Goal: Use online tool/utility: Utilize a website feature to perform a specific function

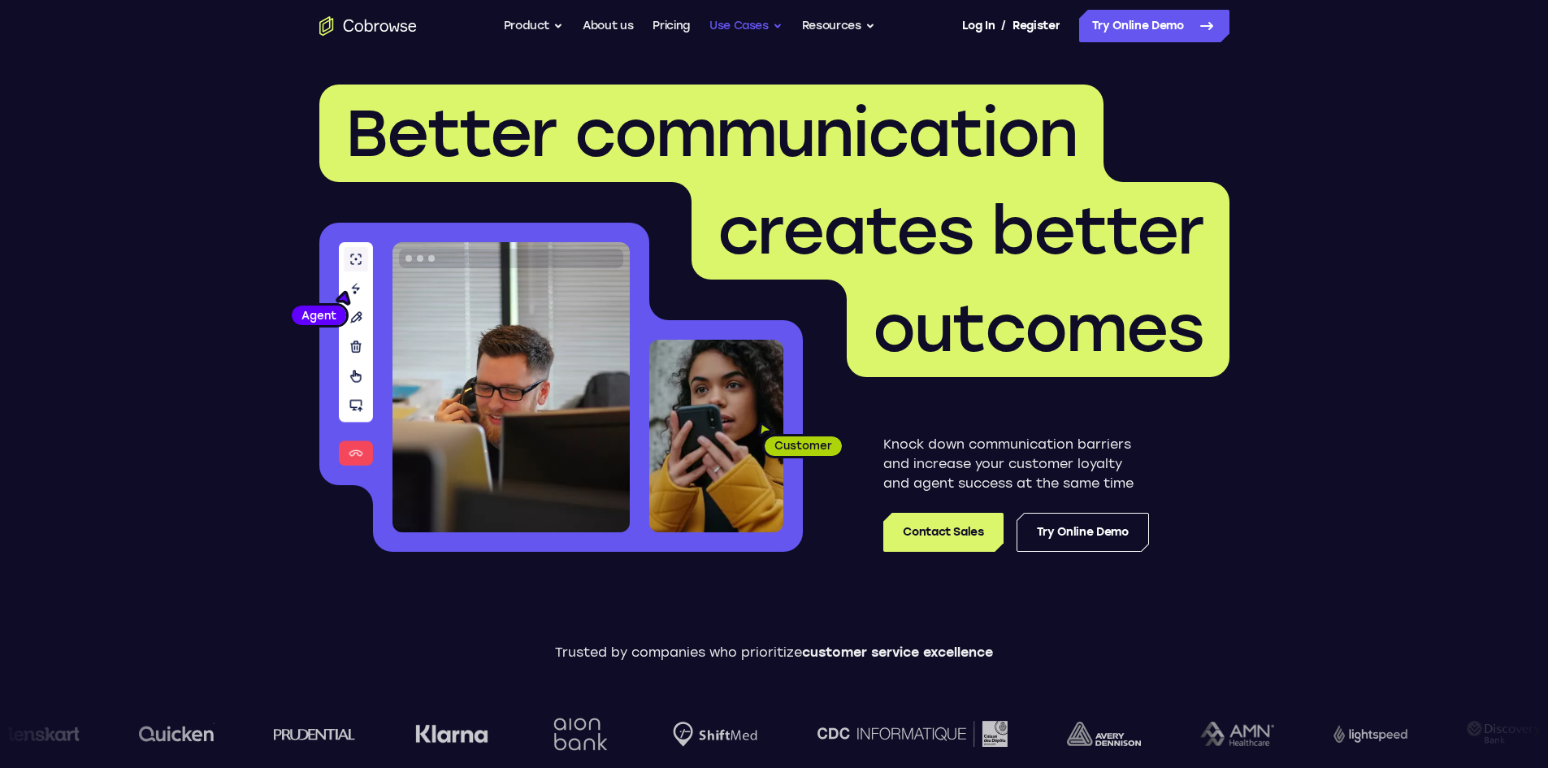
click at [726, 25] on button "Use Cases" at bounding box center [746, 26] width 73 height 33
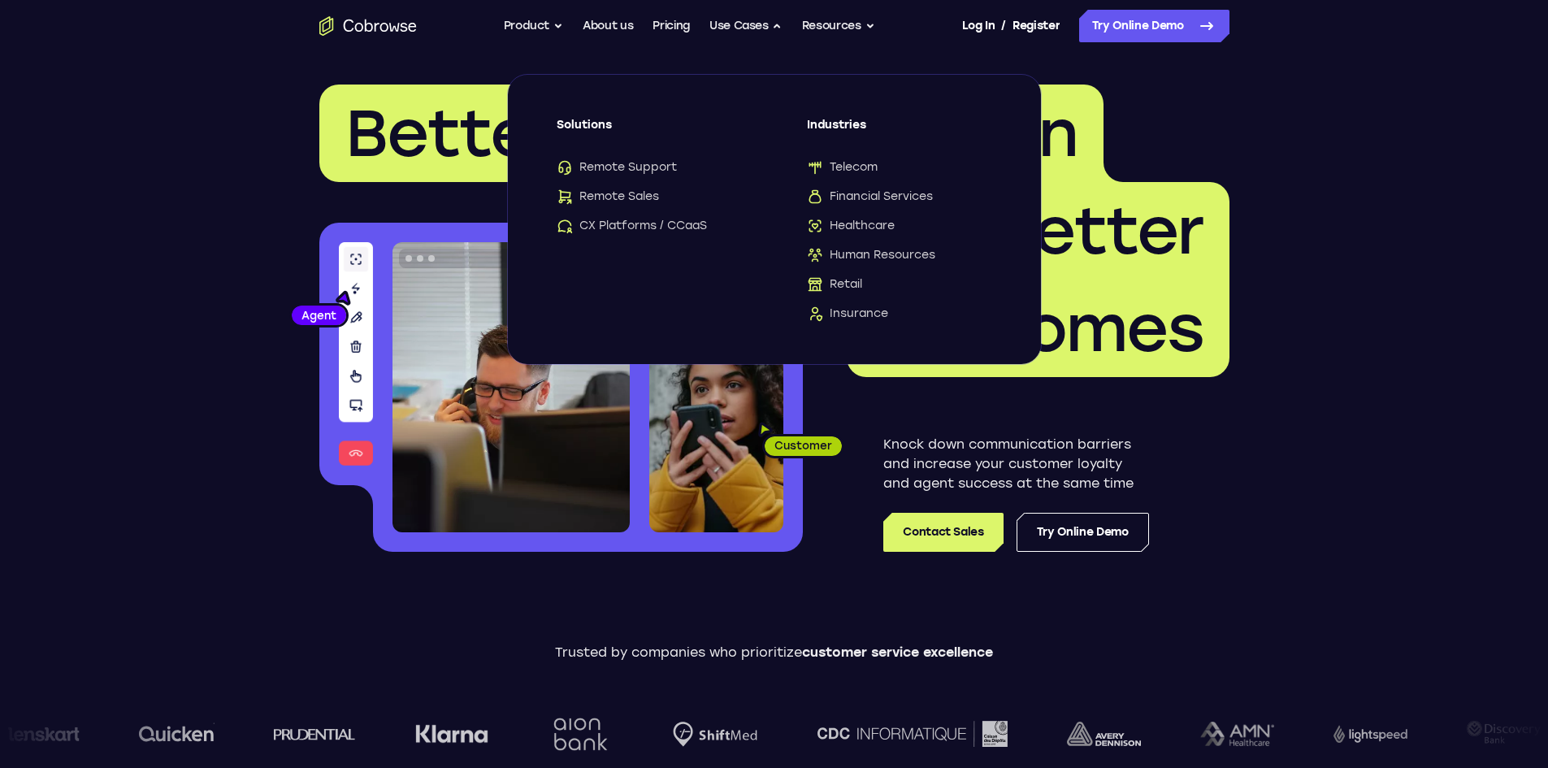
click at [589, 124] on span "Solutions" at bounding box center [649, 131] width 185 height 29
click at [589, 126] on span "Solutions" at bounding box center [649, 131] width 185 height 29
click at [623, 171] on span "Remote Support" at bounding box center [617, 167] width 120 height 16
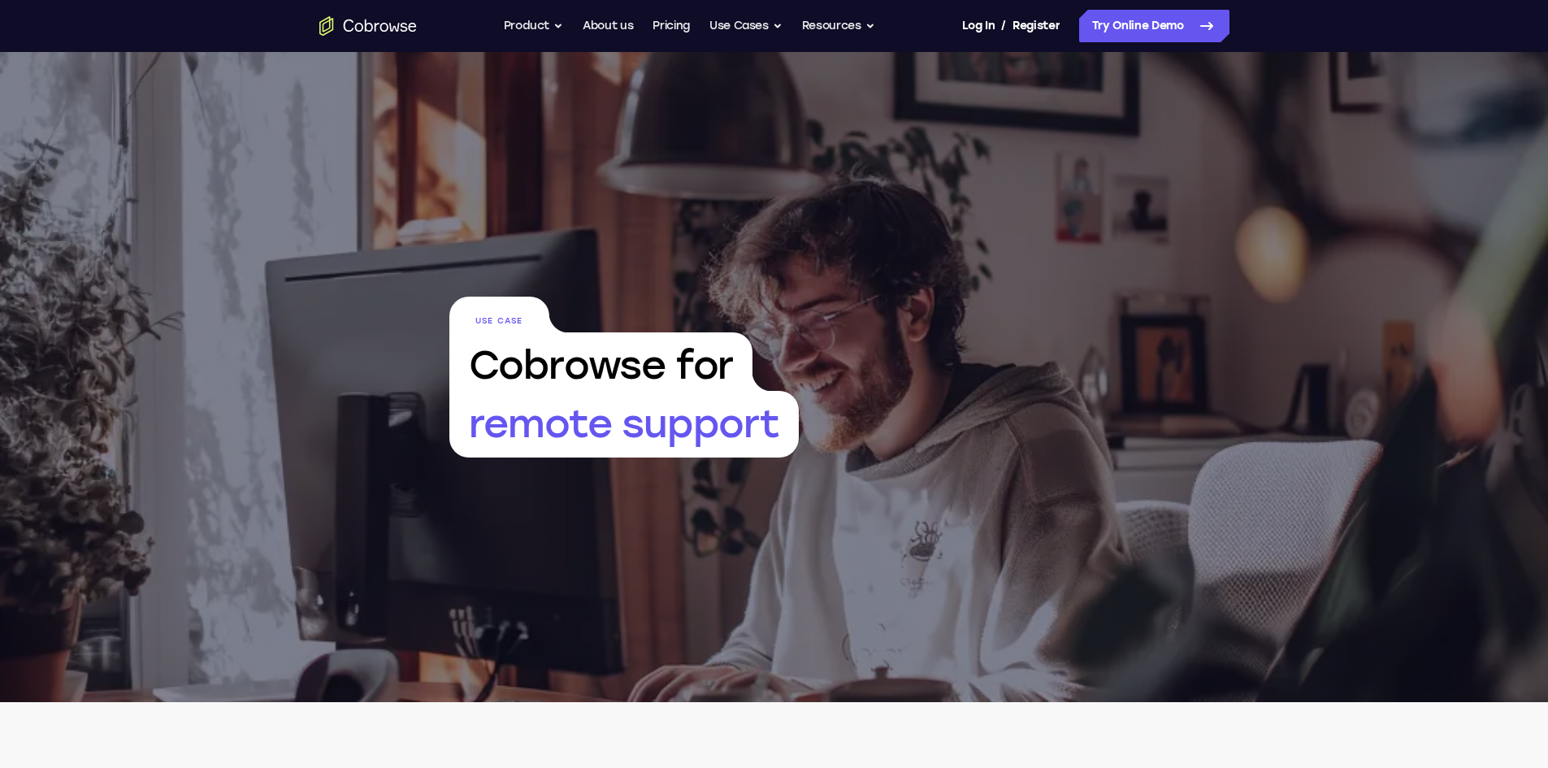
drag, startPoint x: 1398, startPoint y: 474, endPoint x: 1310, endPoint y: 154, distance: 332.3
click at [1174, 31] on link "Try Online Demo" at bounding box center [1154, 26] width 150 height 33
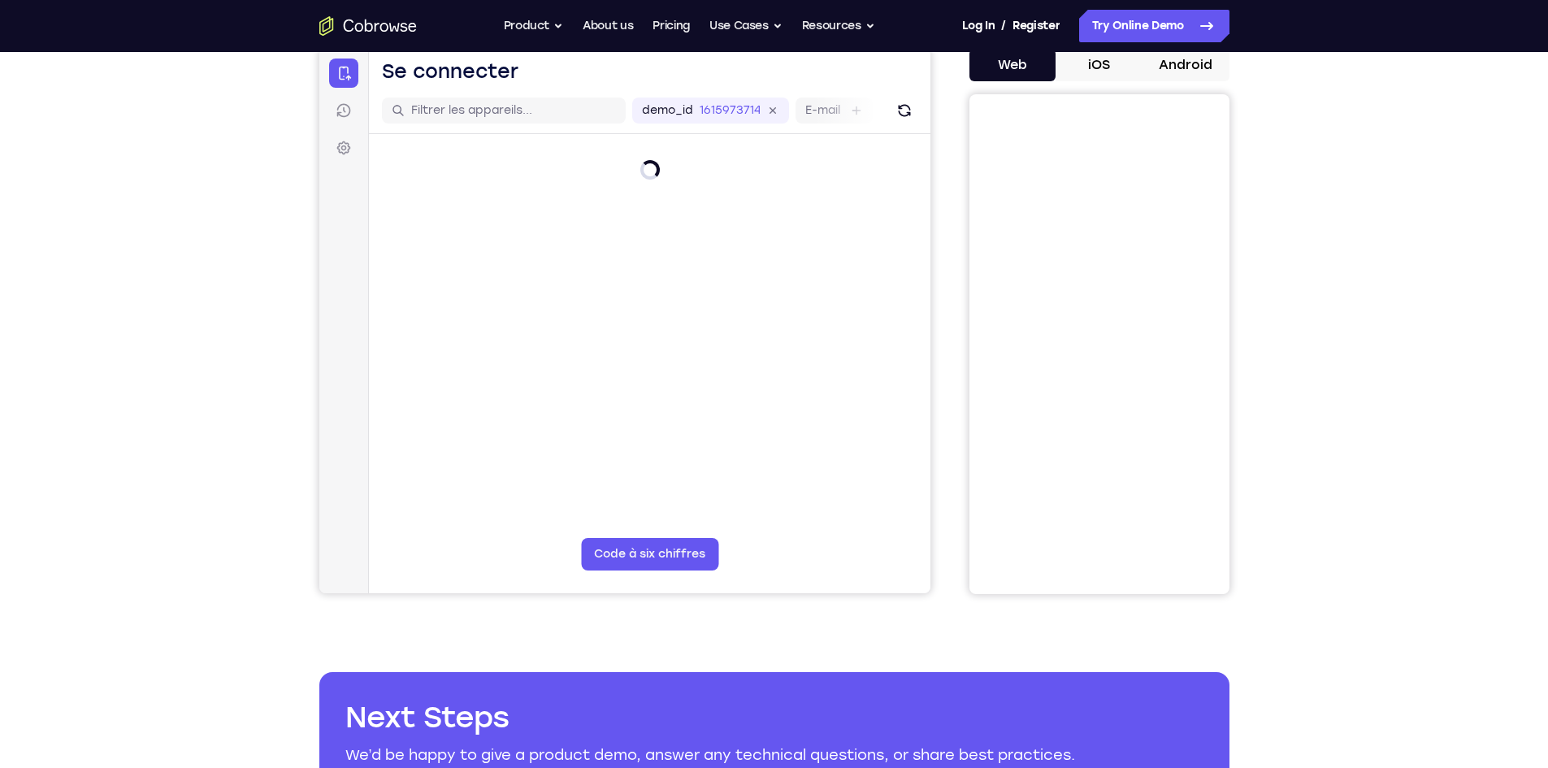
scroll to position [81, 0]
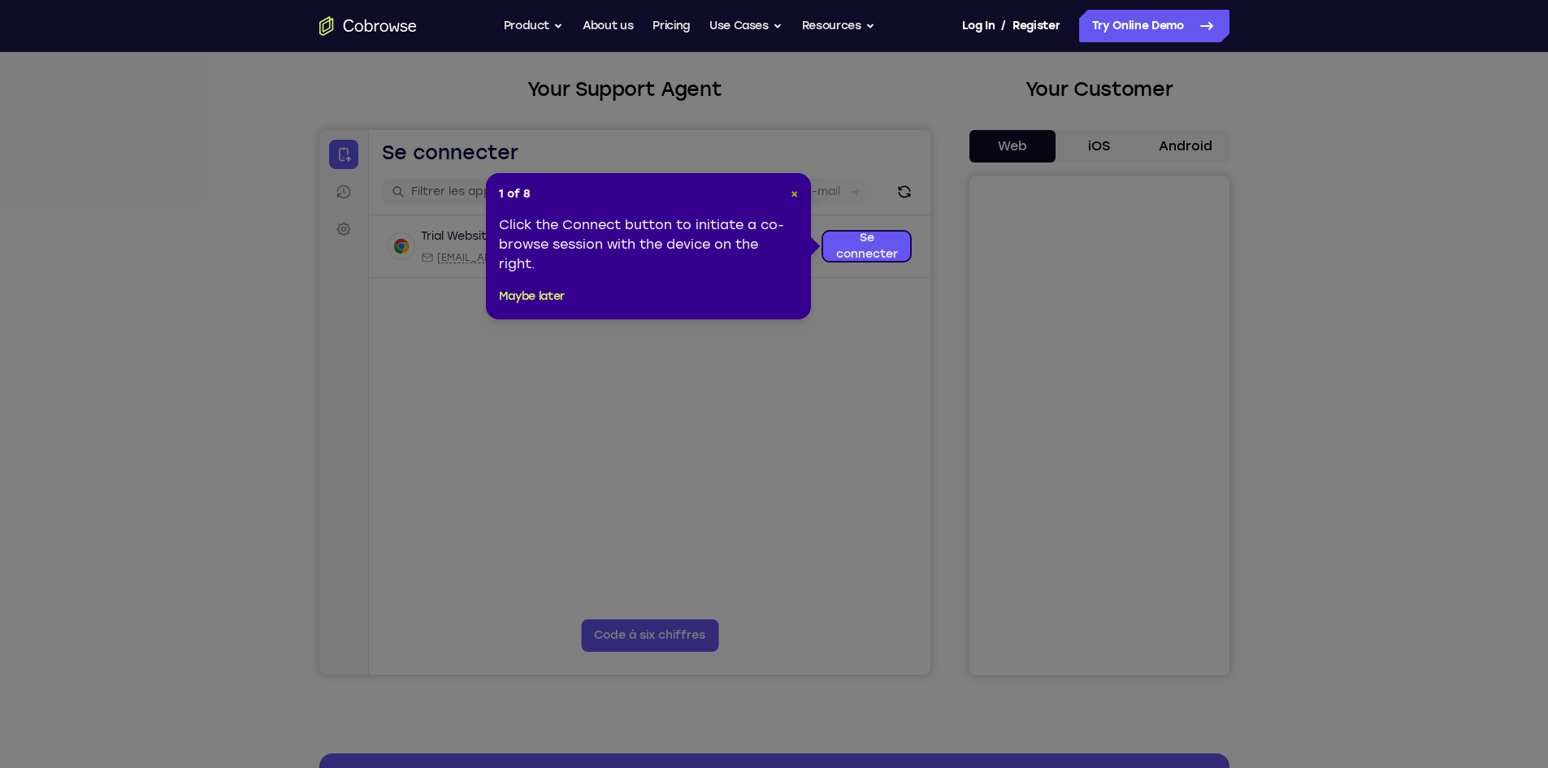
click at [791, 198] on span "×" at bounding box center [794, 194] width 7 height 14
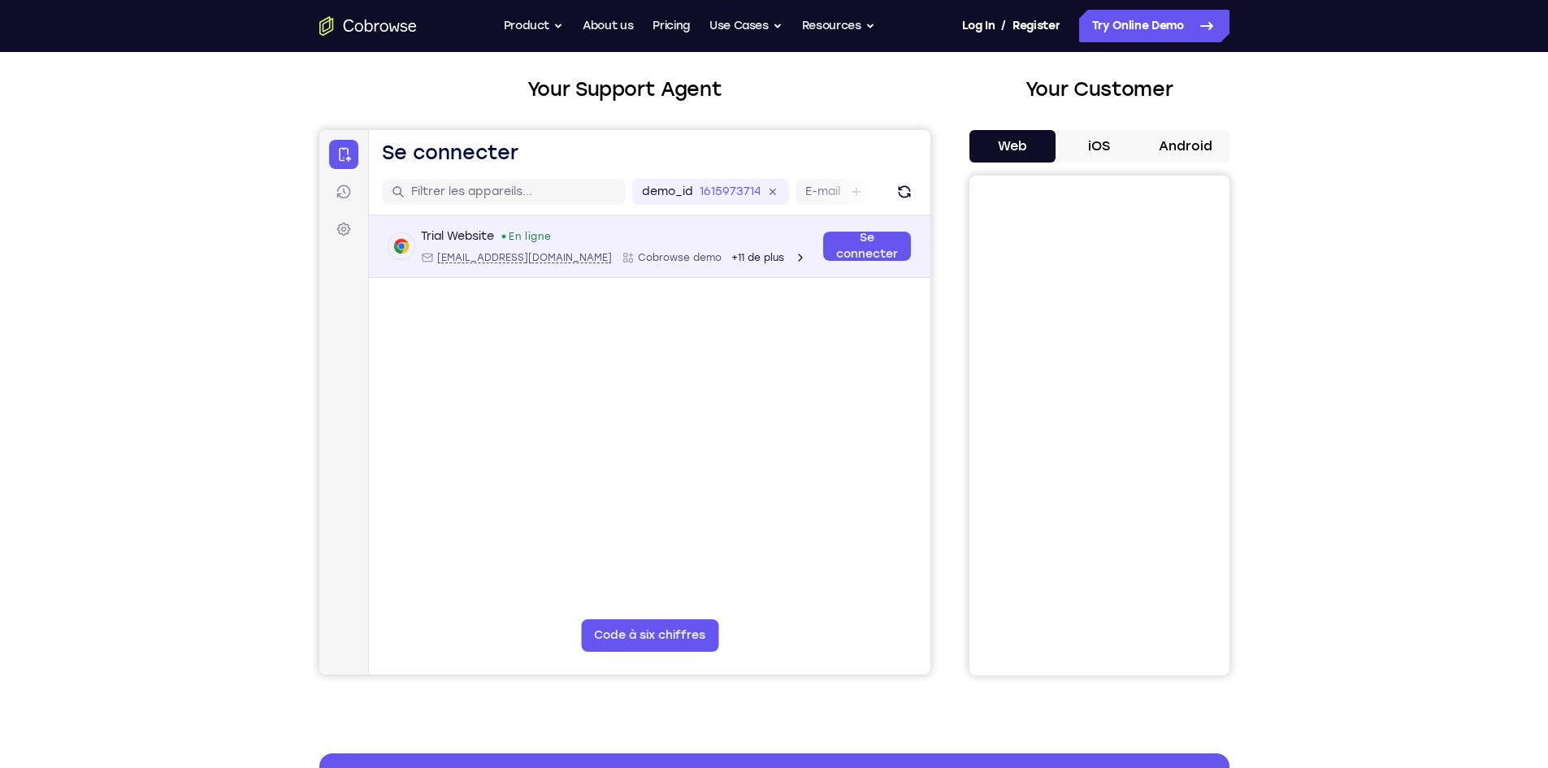
click at [778, 238] on div "Trial Website En ligne [EMAIL_ADDRESS][DOMAIN_NAME] Cobrowse demo +11 de plus" at bounding box center [600, 246] width 425 height 36
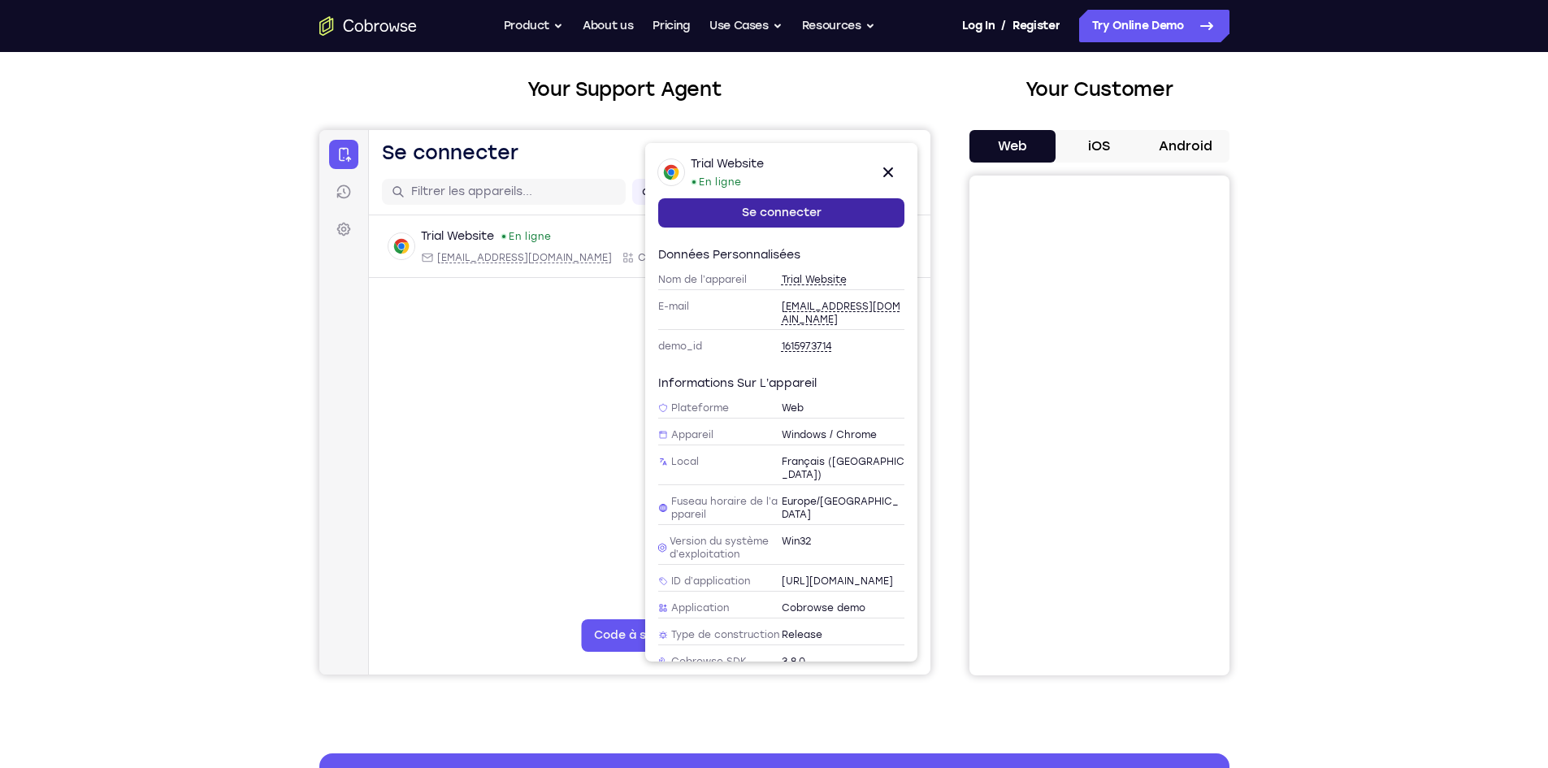
click at [849, 220] on link "Se connecter" at bounding box center [781, 212] width 246 height 29
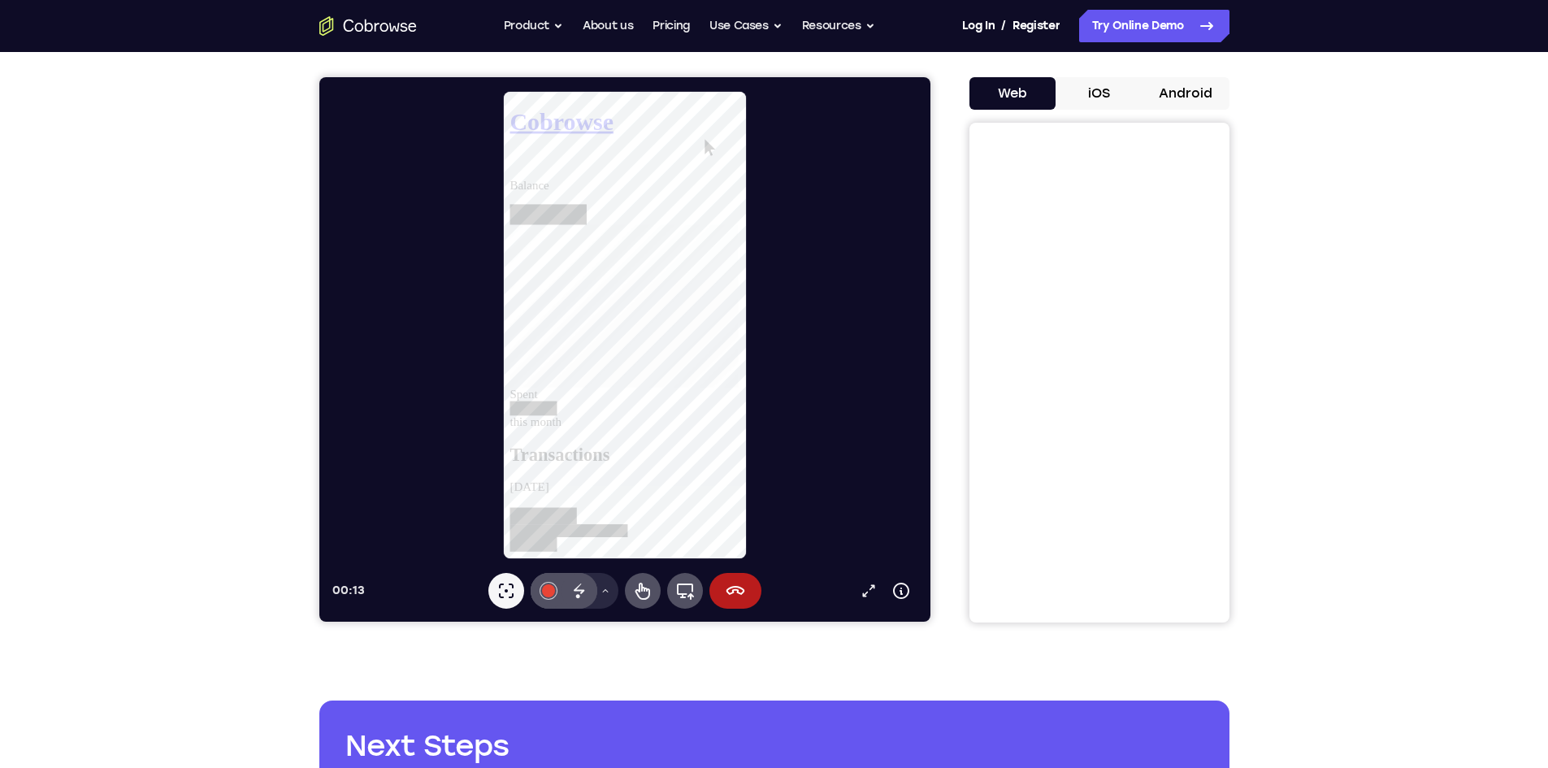
scroll to position [163, 0]
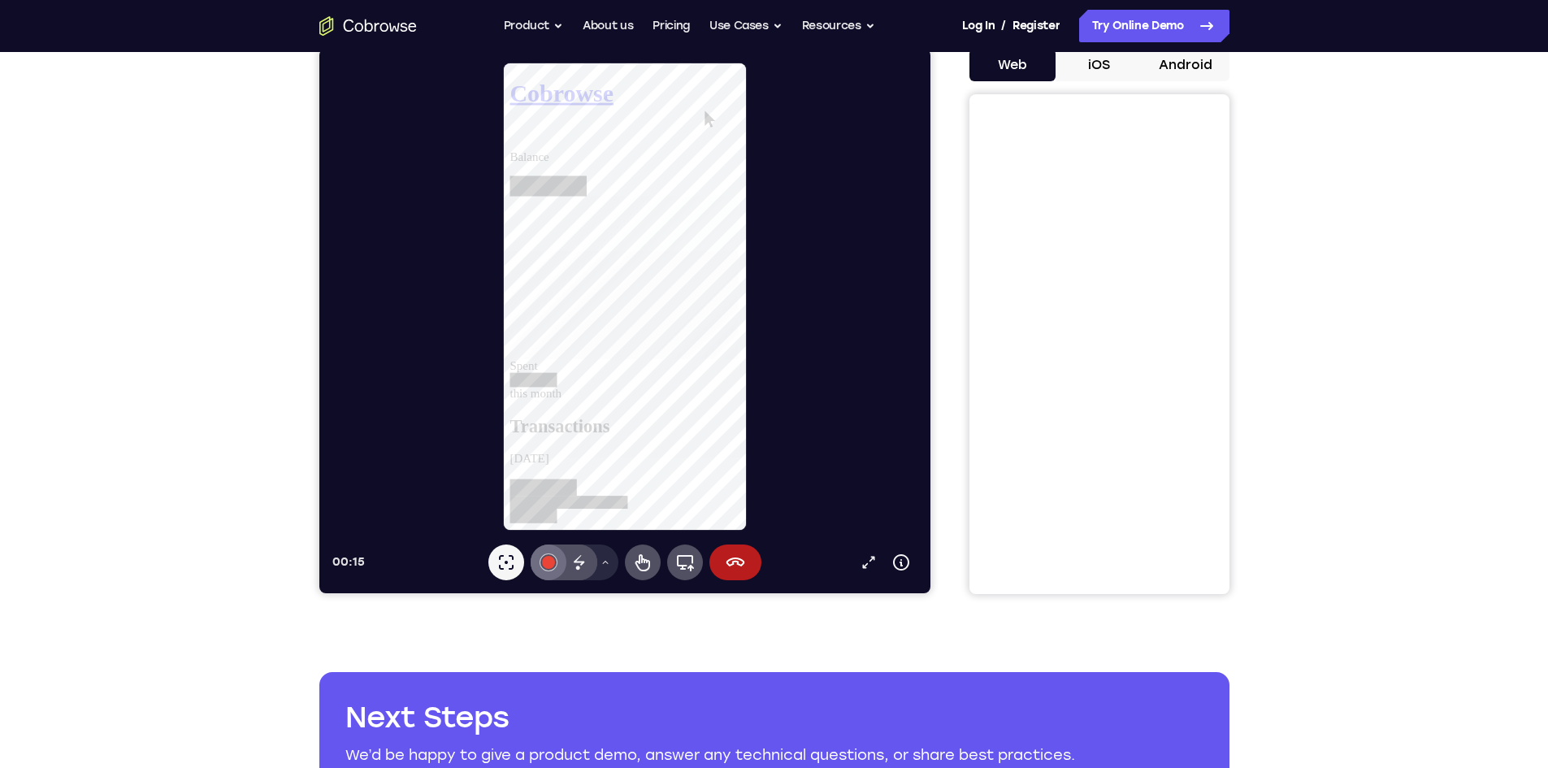
click at [541, 556] on button "#e94435" at bounding box center [548, 563] width 36 height 36
click at [514, 554] on icon at bounding box center [506, 563] width 20 height 20
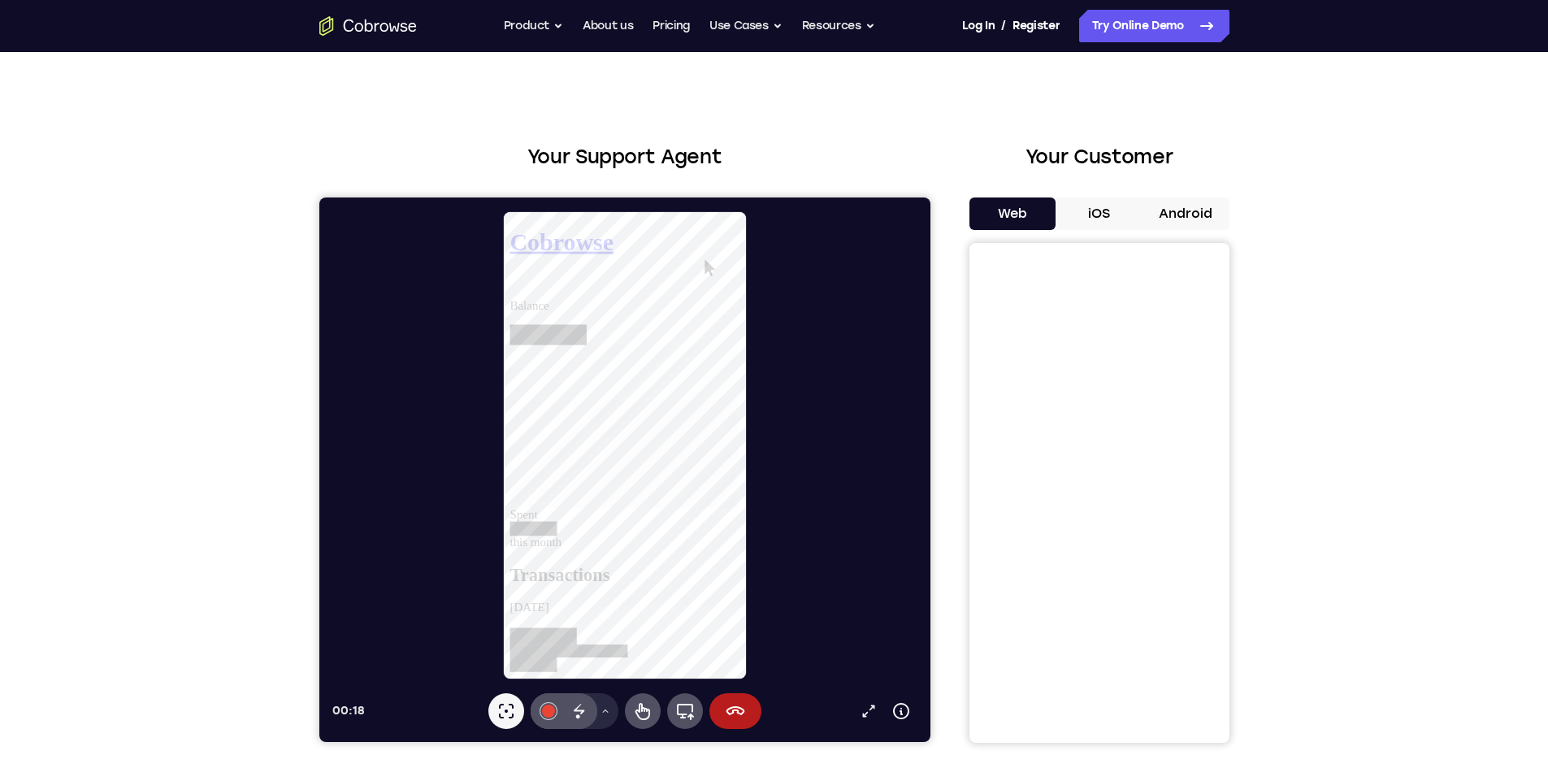
scroll to position [0, 0]
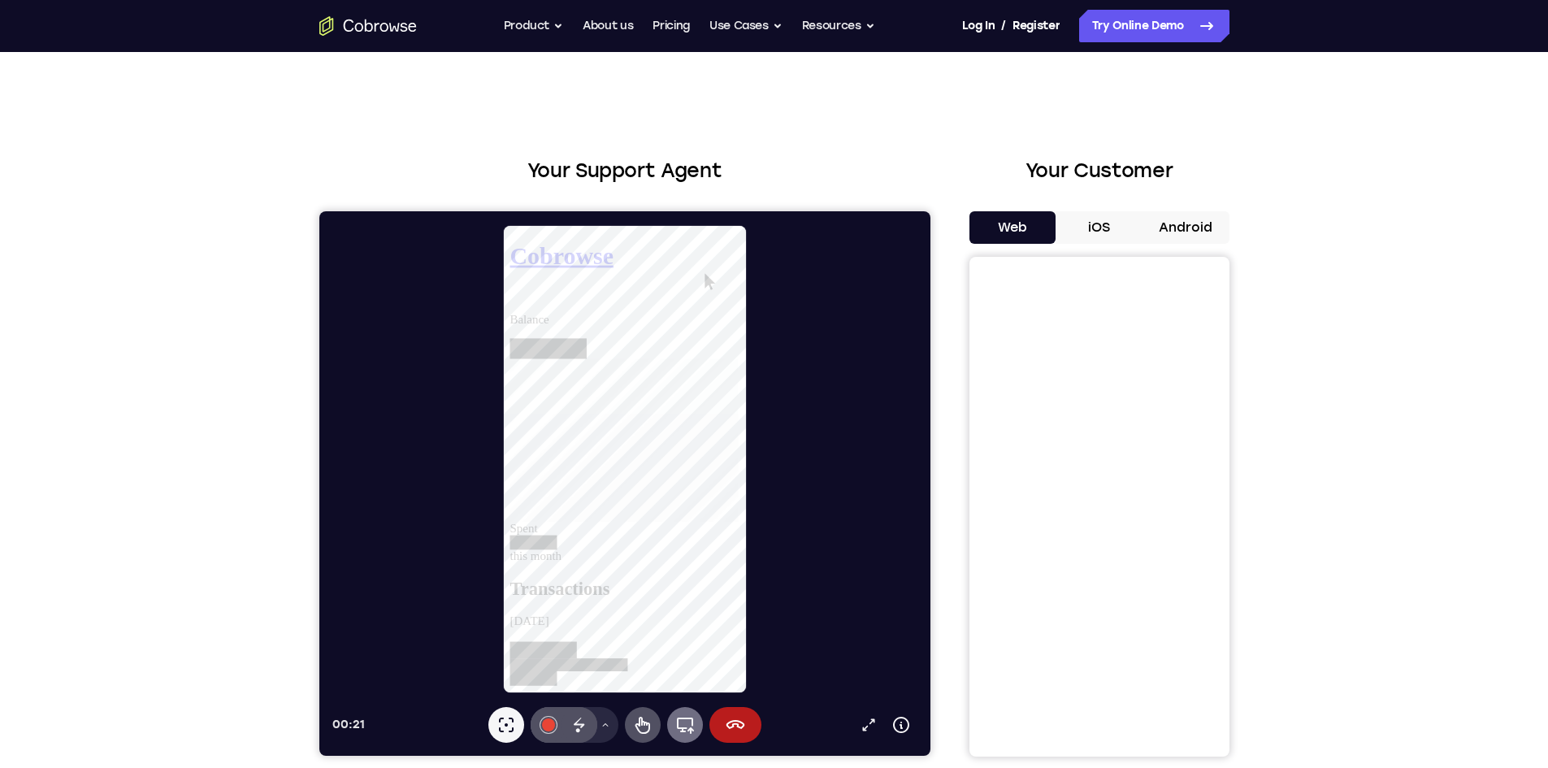
click at [684, 712] on button "Appareil complet" at bounding box center [685, 725] width 36 height 36
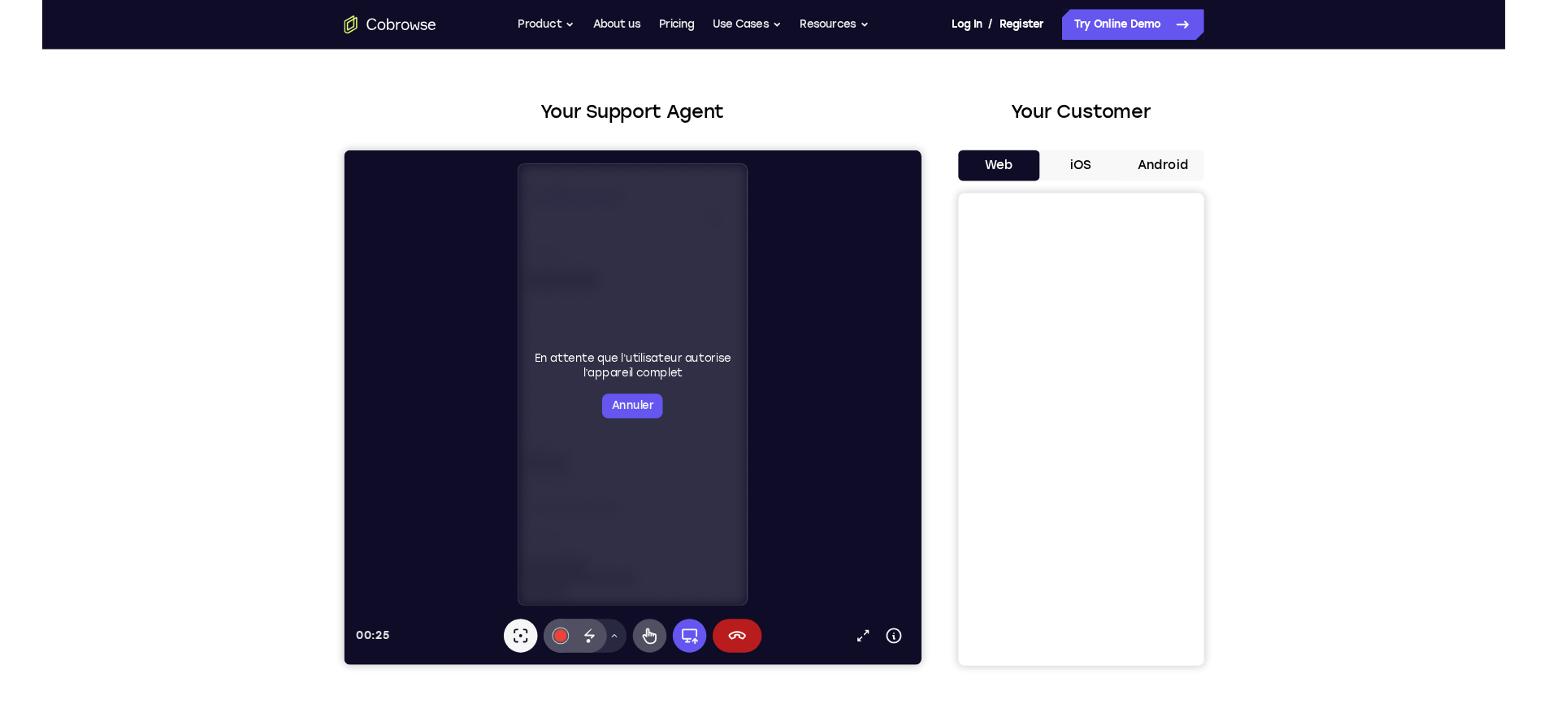
scroll to position [81, 0]
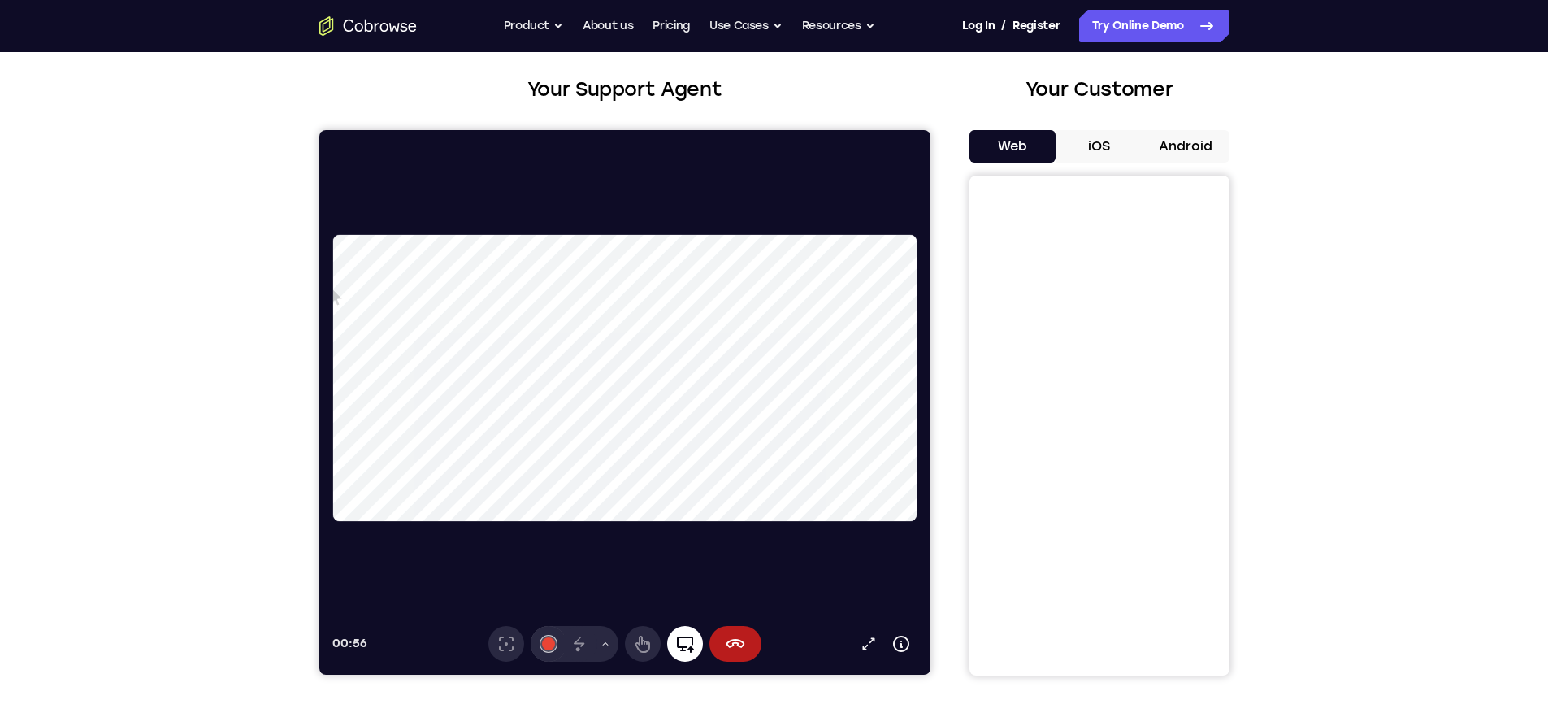
click at [681, 645] on icon at bounding box center [685, 644] width 20 height 20
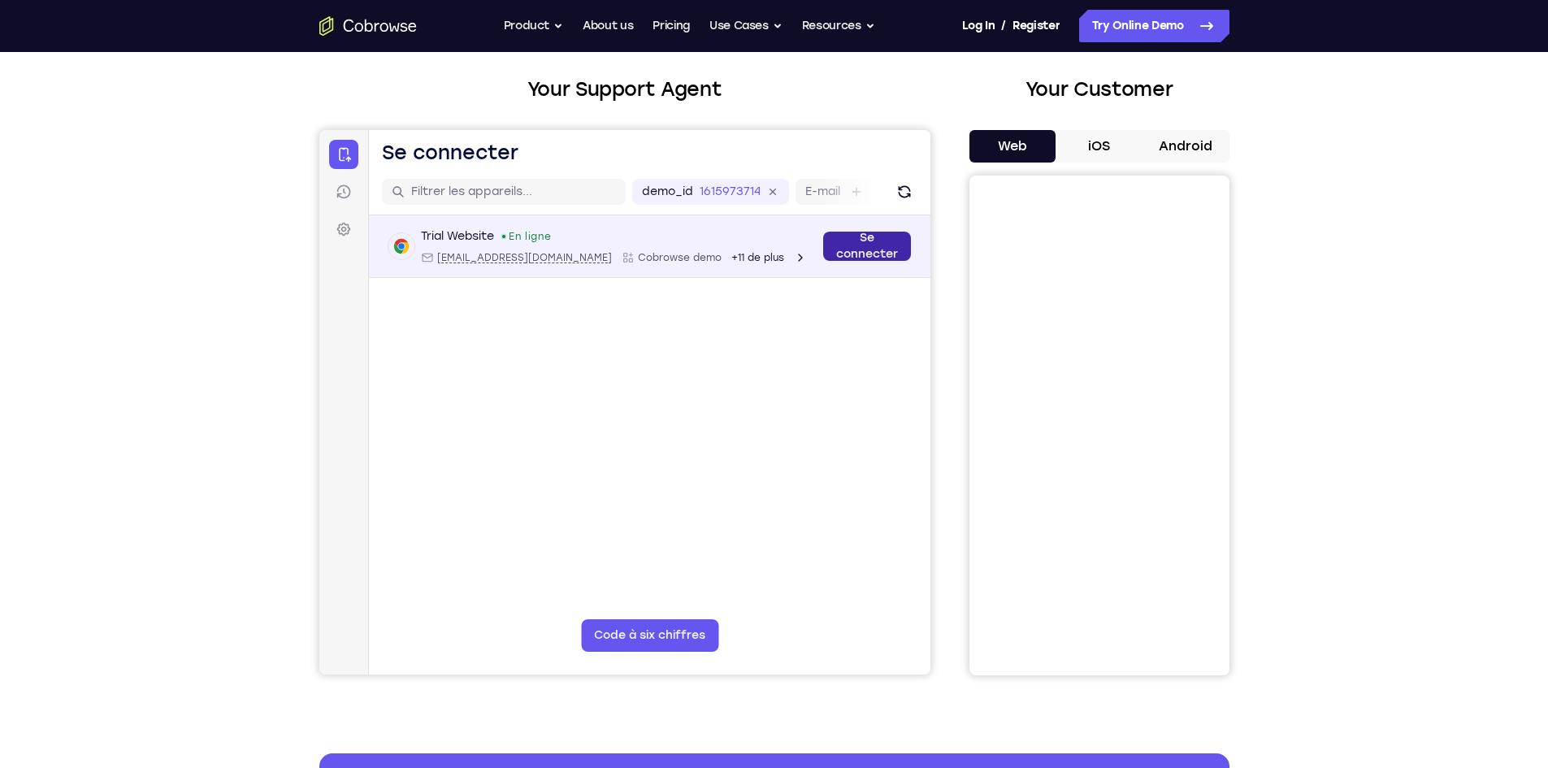
click at [823, 251] on div "Trial Website En ligne [EMAIL_ADDRESS][DOMAIN_NAME] Cobrowse demo +11 de plus […" at bounding box center [649, 246] width 523 height 36
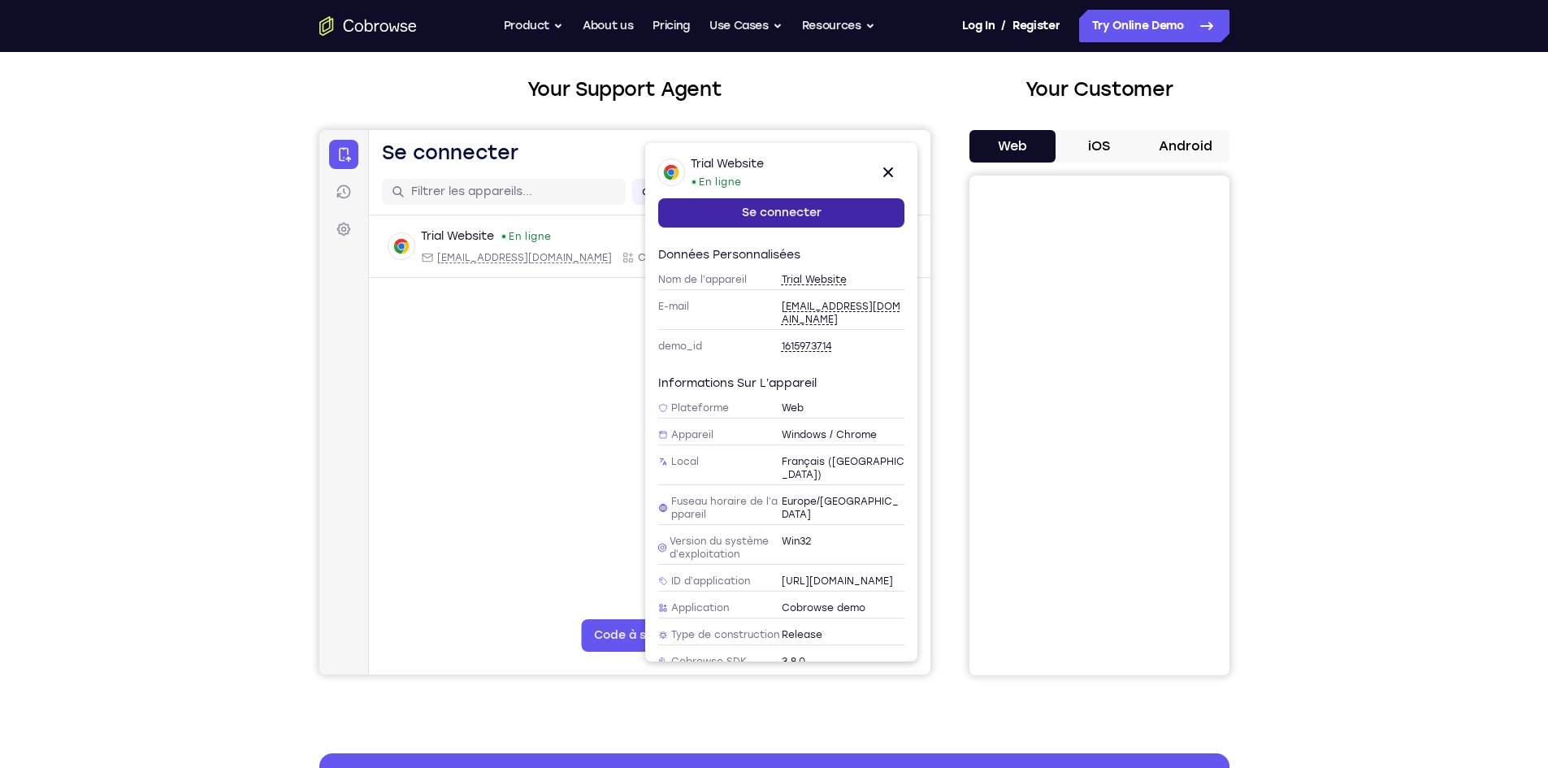
click at [795, 206] on link "Se connecter" at bounding box center [781, 212] width 246 height 29
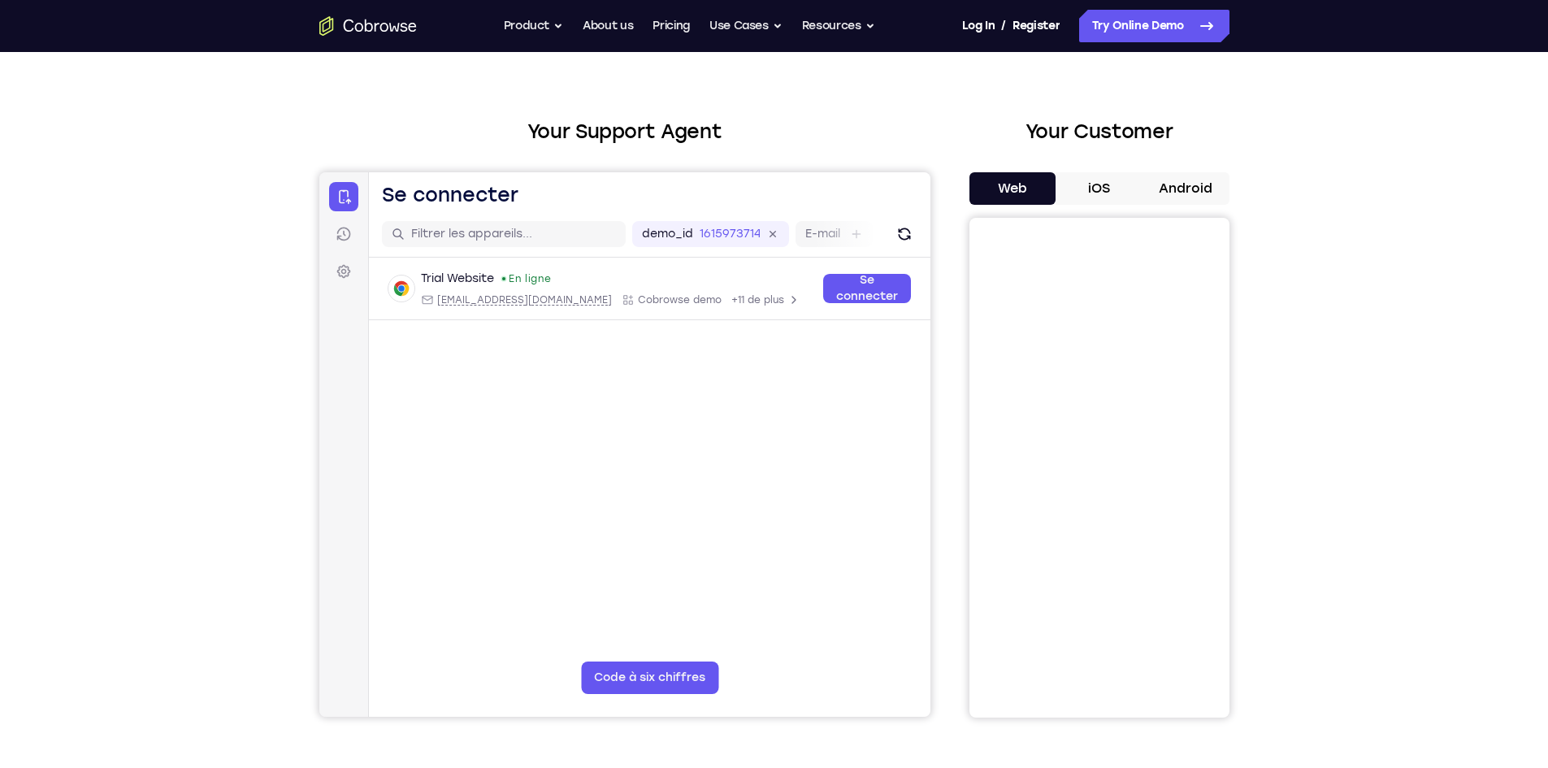
scroll to position [0, 0]
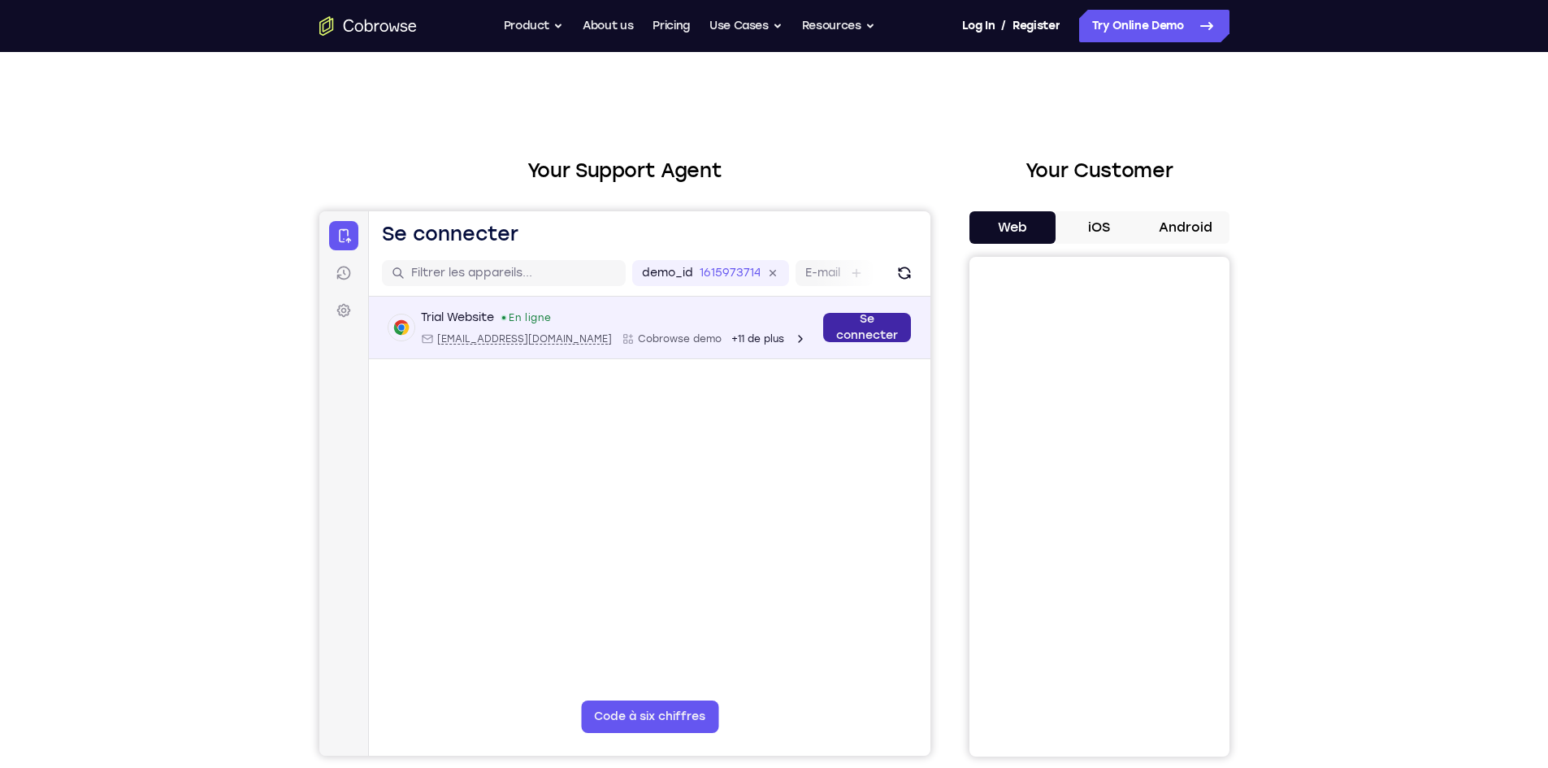
click at [840, 332] on link "Se connecter" at bounding box center [867, 327] width 88 height 29
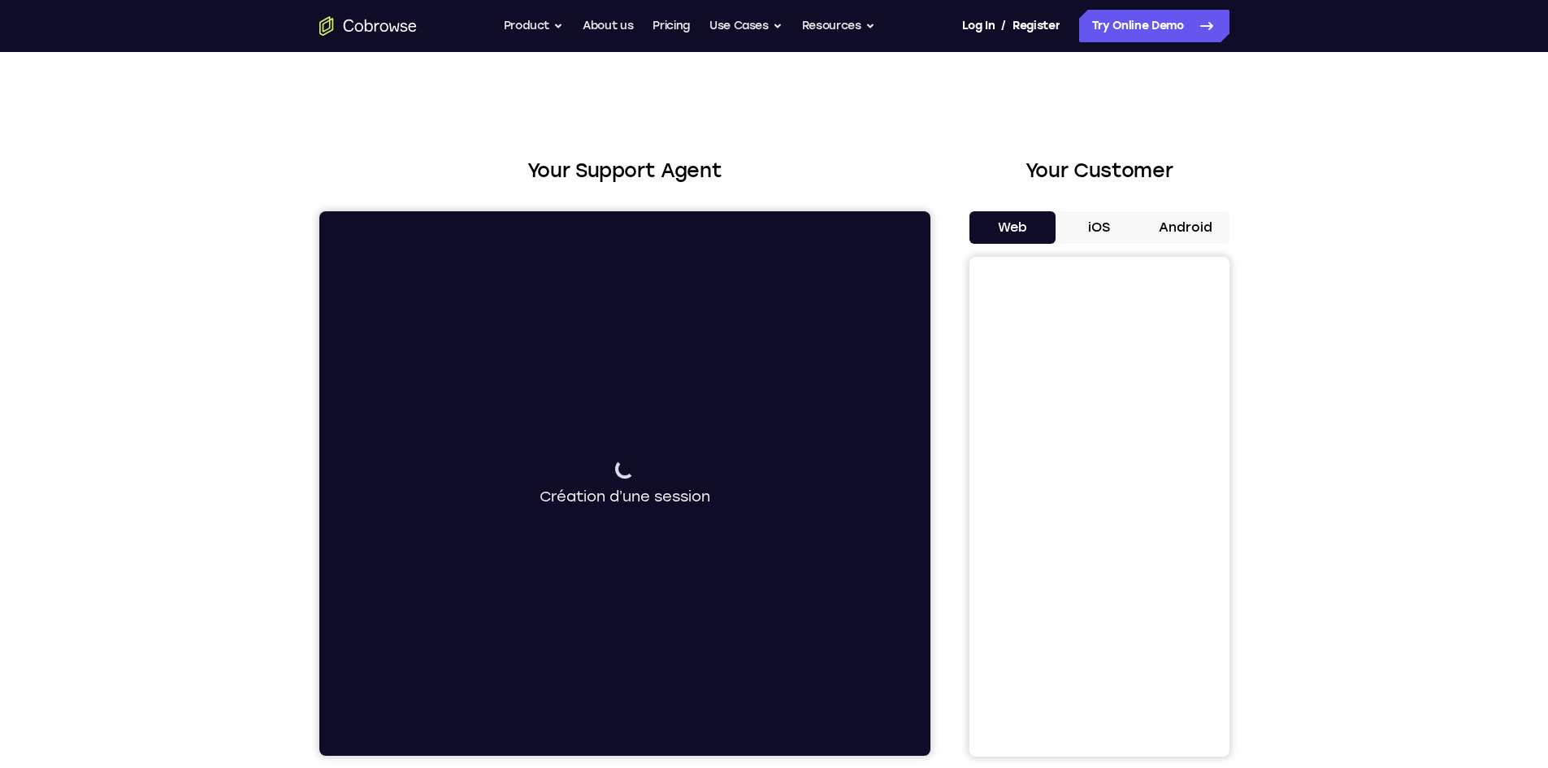
scroll to position [81, 0]
